Goal: Use online tool/utility: Utilize a website feature to perform a specific function

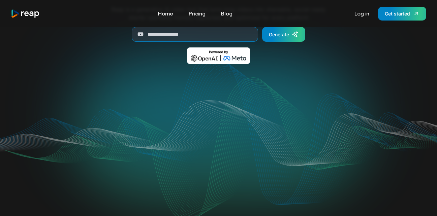
scroll to position [88, 0]
click at [361, 18] on link "Log in" at bounding box center [362, 13] width 22 height 11
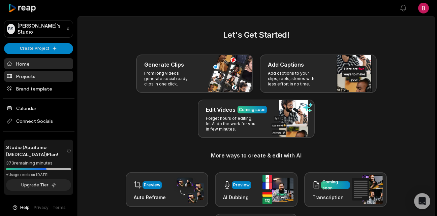
click at [32, 73] on link "Projects" at bounding box center [38, 76] width 69 height 11
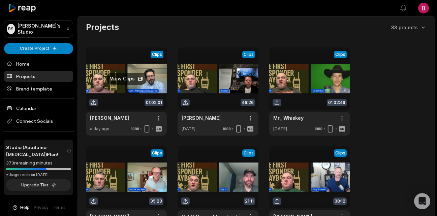
click at [130, 80] on link at bounding box center [126, 92] width 81 height 88
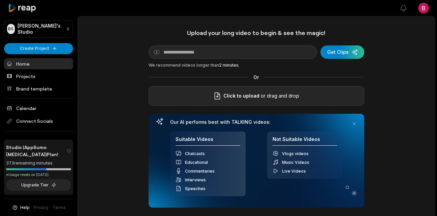
click at [294, 96] on p "or drag and drop" at bounding box center [280, 96] width 40 height 8
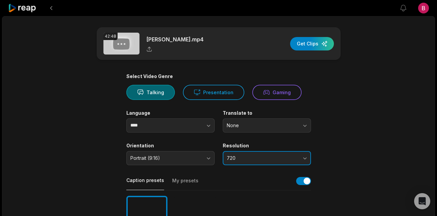
click at [285, 153] on button "720" at bounding box center [267, 158] width 88 height 14
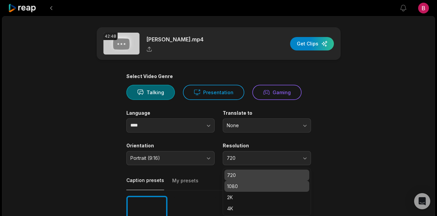
click at [260, 190] on div "1080" at bounding box center [267, 186] width 85 height 11
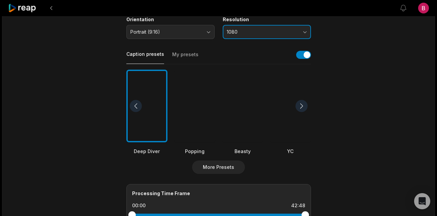
scroll to position [128, 0]
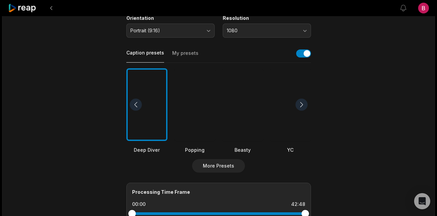
click at [299, 107] on div at bounding box center [302, 105] width 12 height 12
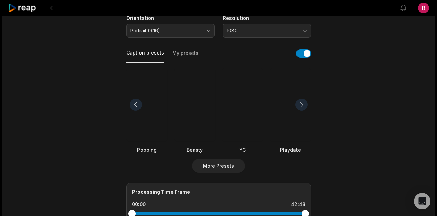
click at [242, 102] on div at bounding box center [242, 104] width 41 height 73
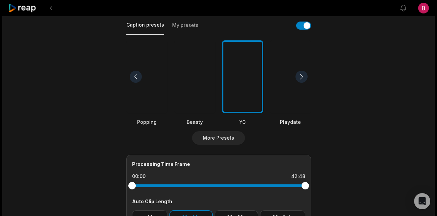
scroll to position [250, 0]
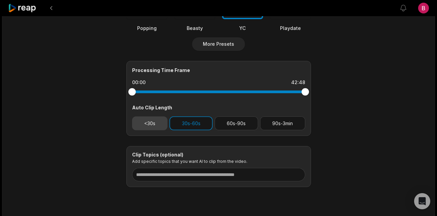
click at [161, 127] on button "<30s" at bounding box center [150, 124] width 36 height 14
click at [234, 128] on button "60s-90s" at bounding box center [236, 124] width 43 height 14
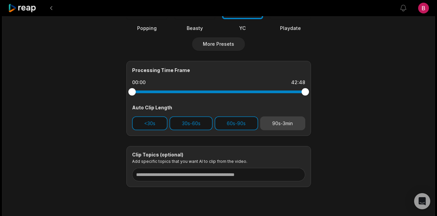
click at [279, 128] on button "90s-3min" at bounding box center [282, 124] width 45 height 14
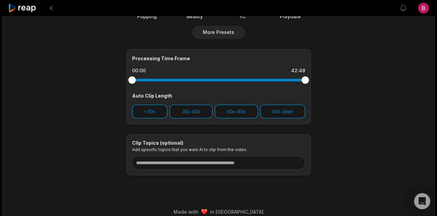
scroll to position [0, 0]
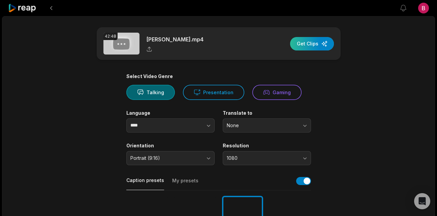
click at [316, 40] on div "button" at bounding box center [312, 43] width 44 height 13
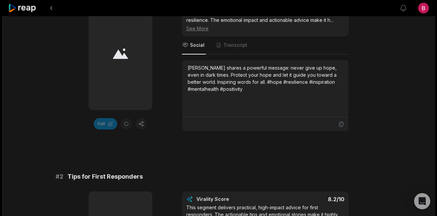
scroll to position [262, 0]
